Goal: Information Seeking & Learning: Learn about a topic

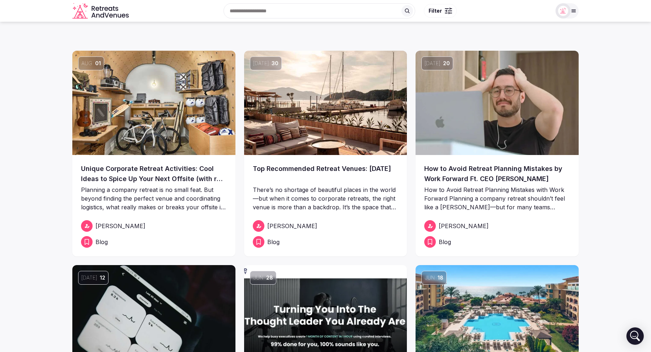
click at [30, 180] on section "Aug 01 Unique Corporate Retreat Activities: Cool Ideas to Spice Up Your Next Of…" at bounding box center [325, 279] width 651 height 515
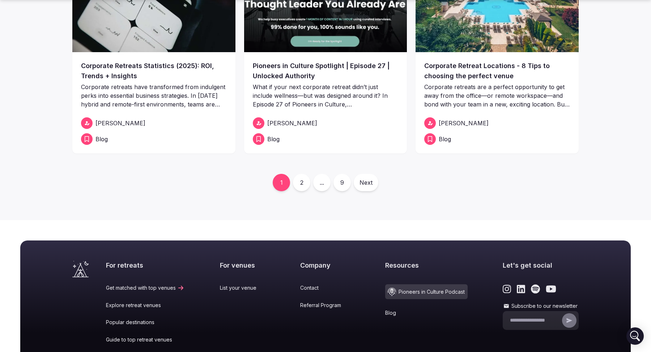
scroll to position [321, 0]
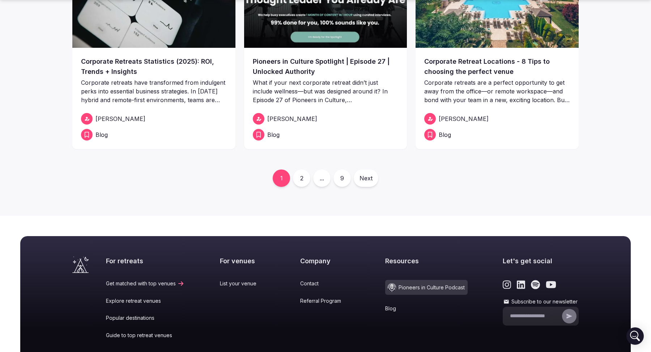
click at [297, 179] on link "2" at bounding box center [301, 177] width 17 height 17
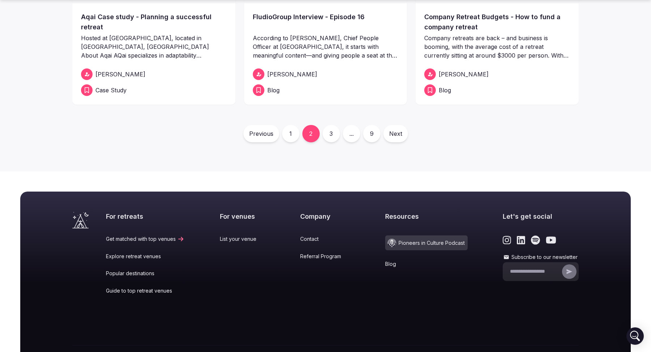
scroll to position [410, 0]
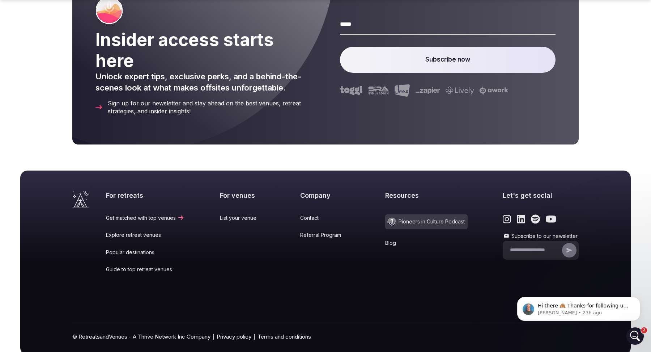
scroll to position [4252, 0]
